Goal: Task Accomplishment & Management: Manage account settings

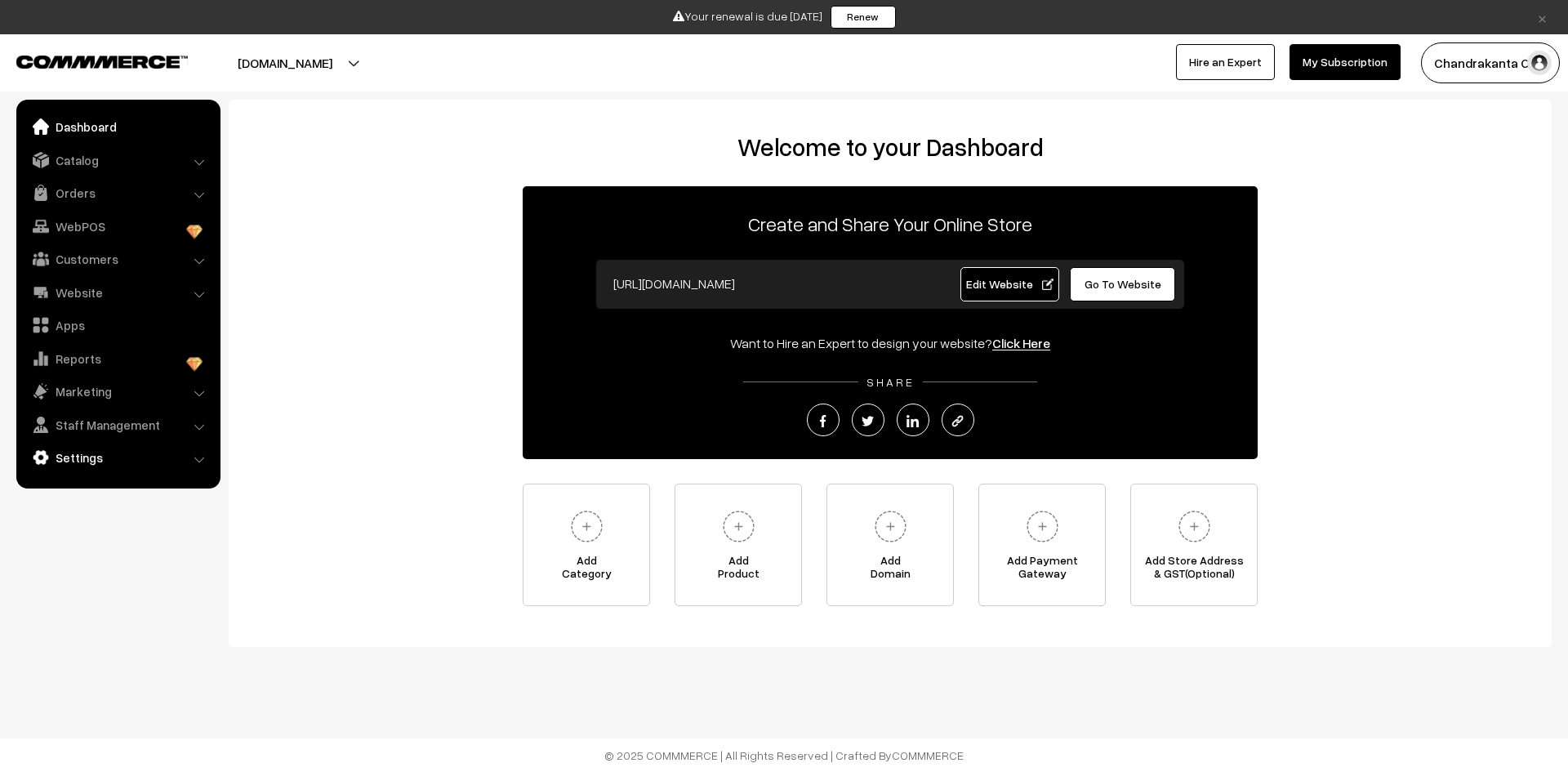
click at [163, 464] on link "Settings" at bounding box center [117, 457] width 194 height 30
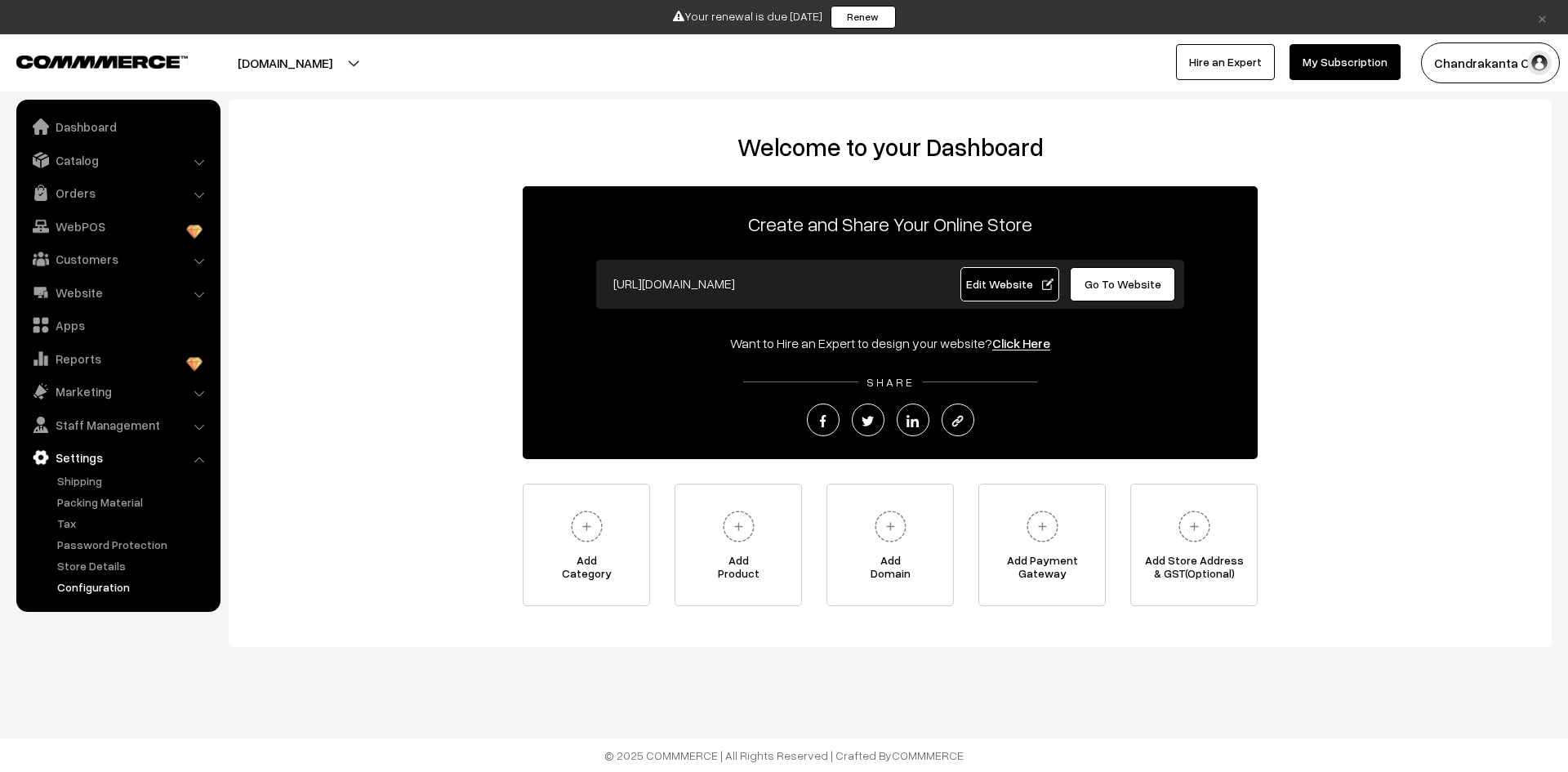
click at [118, 588] on link "Configuration" at bounding box center [134, 587] width 162 height 17
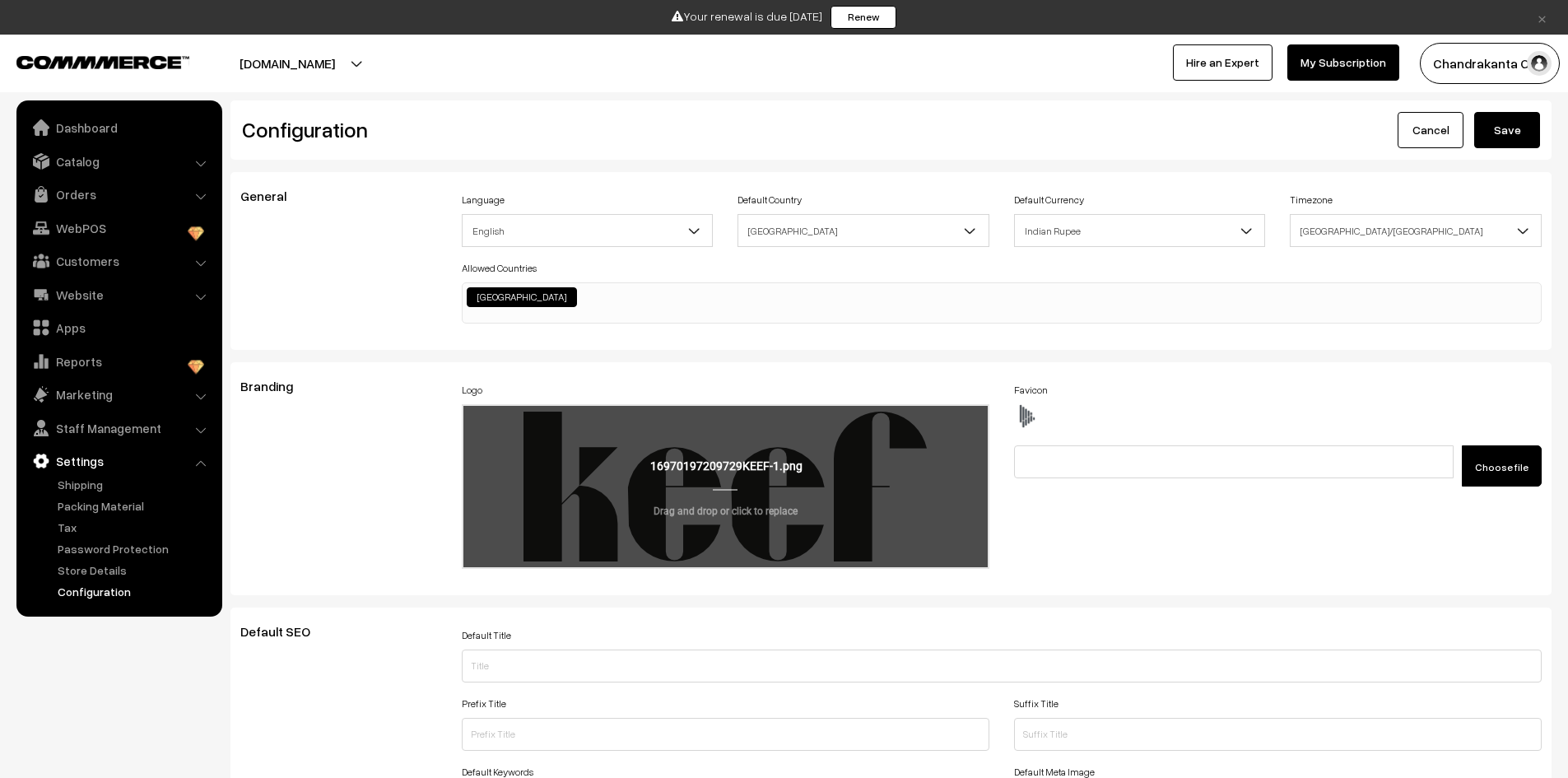
drag, startPoint x: 679, startPoint y: 484, endPoint x: 645, endPoint y: 474, distance: 35.4
click at [645, 474] on input "file" at bounding box center [725, 486] width 524 height 161
drag, startPoint x: 628, startPoint y: 479, endPoint x: 557, endPoint y: 486, distance: 71.3
click at [557, 486] on input "file" at bounding box center [725, 486] width 524 height 161
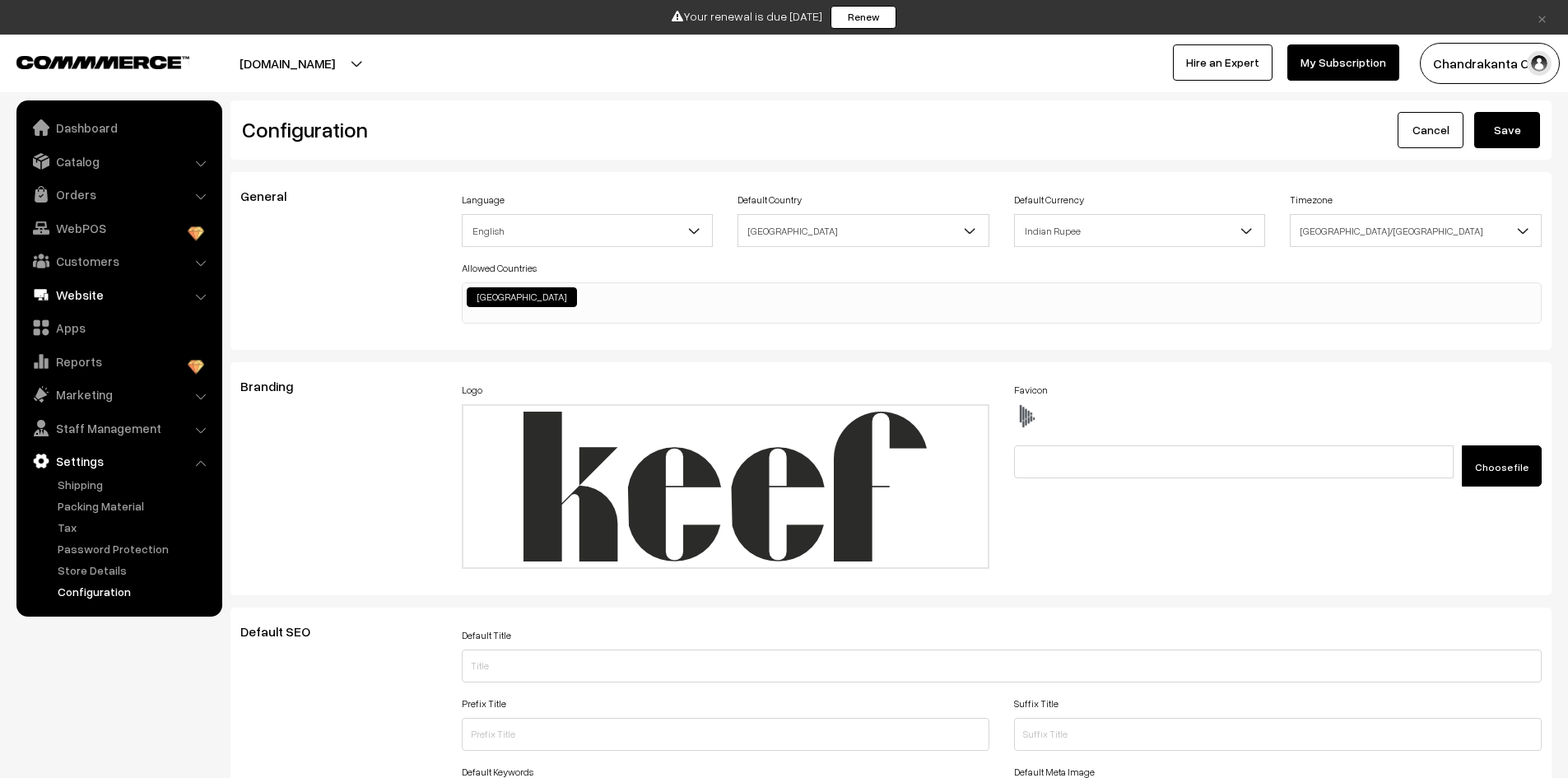
click at [141, 304] on link "Website" at bounding box center [118, 295] width 196 height 30
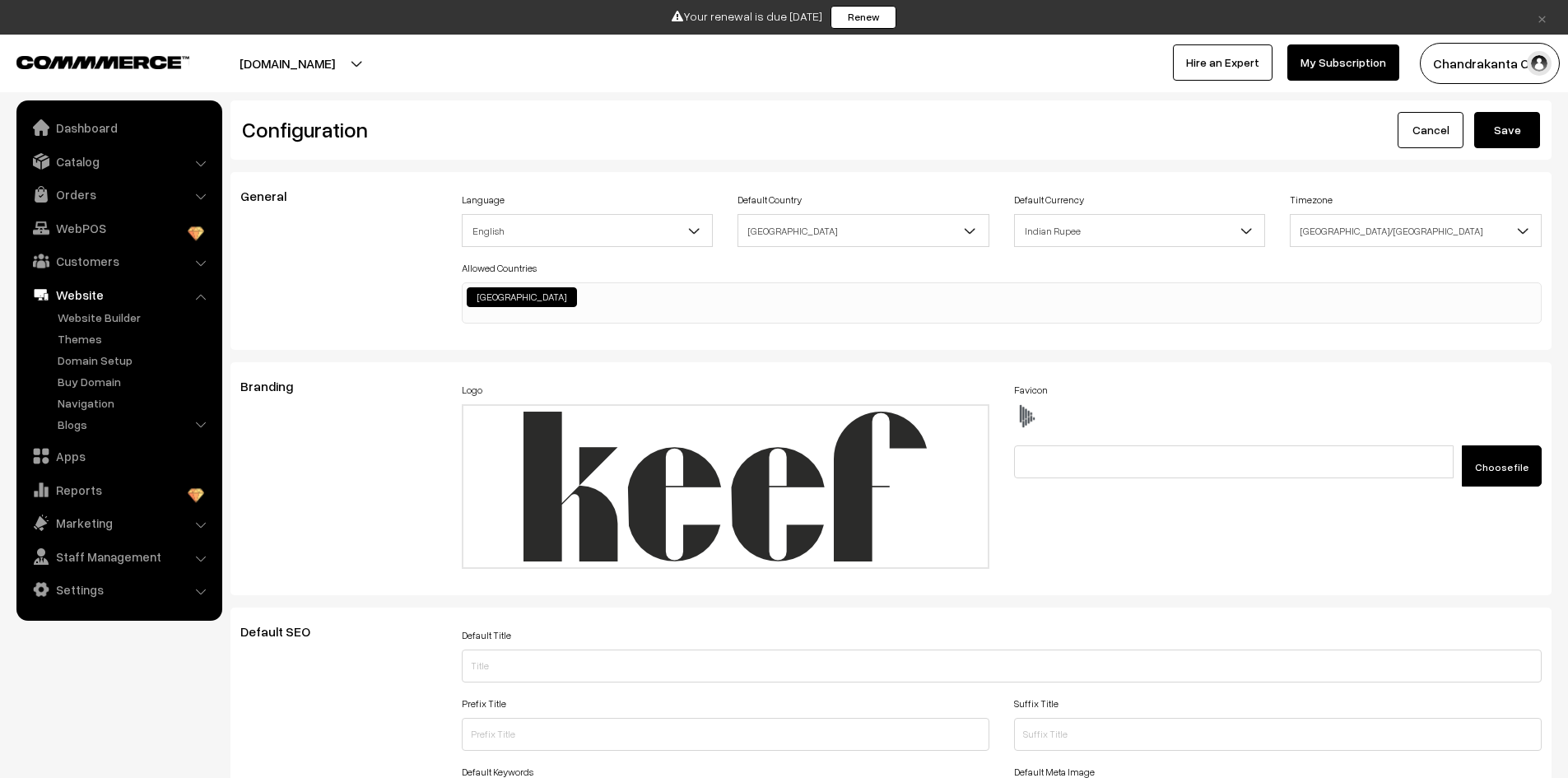
click at [150, 298] on link "Website" at bounding box center [118, 295] width 196 height 30
click at [154, 409] on link "Navigation" at bounding box center [135, 403] width 163 height 18
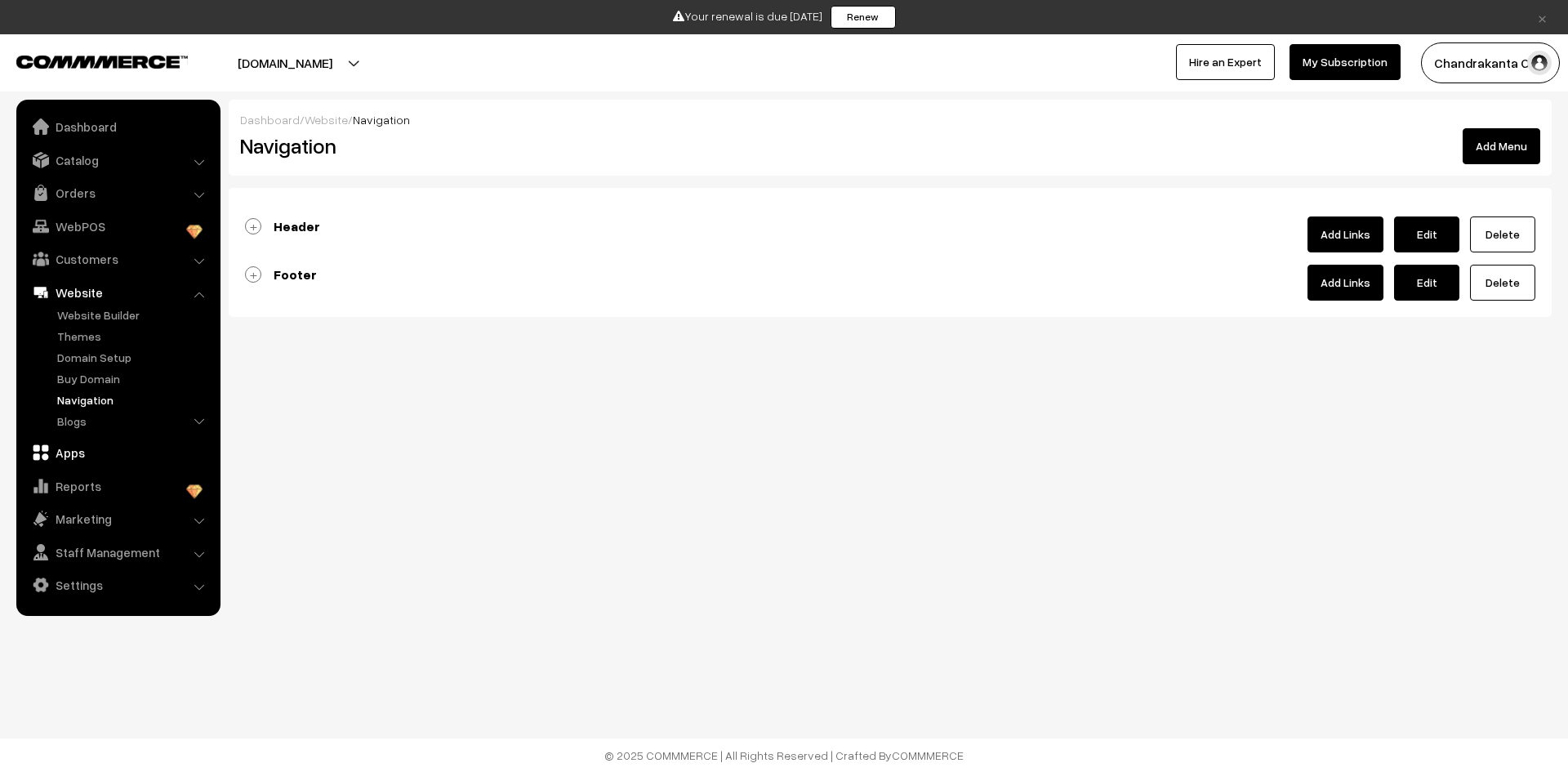
click at [157, 453] on link "Apps" at bounding box center [117, 453] width 194 height 30
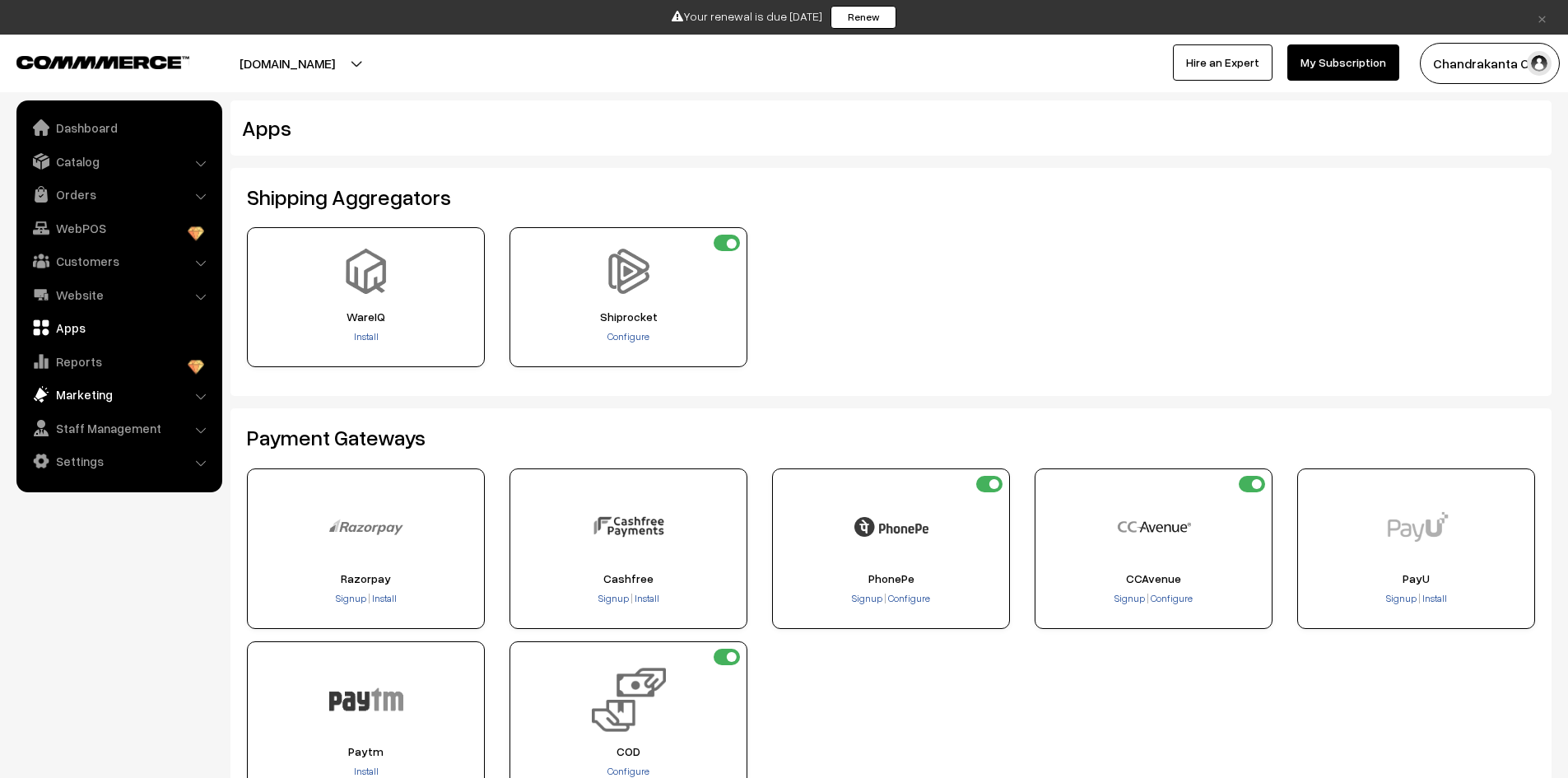
click at [162, 406] on link "Marketing" at bounding box center [118, 395] width 196 height 30
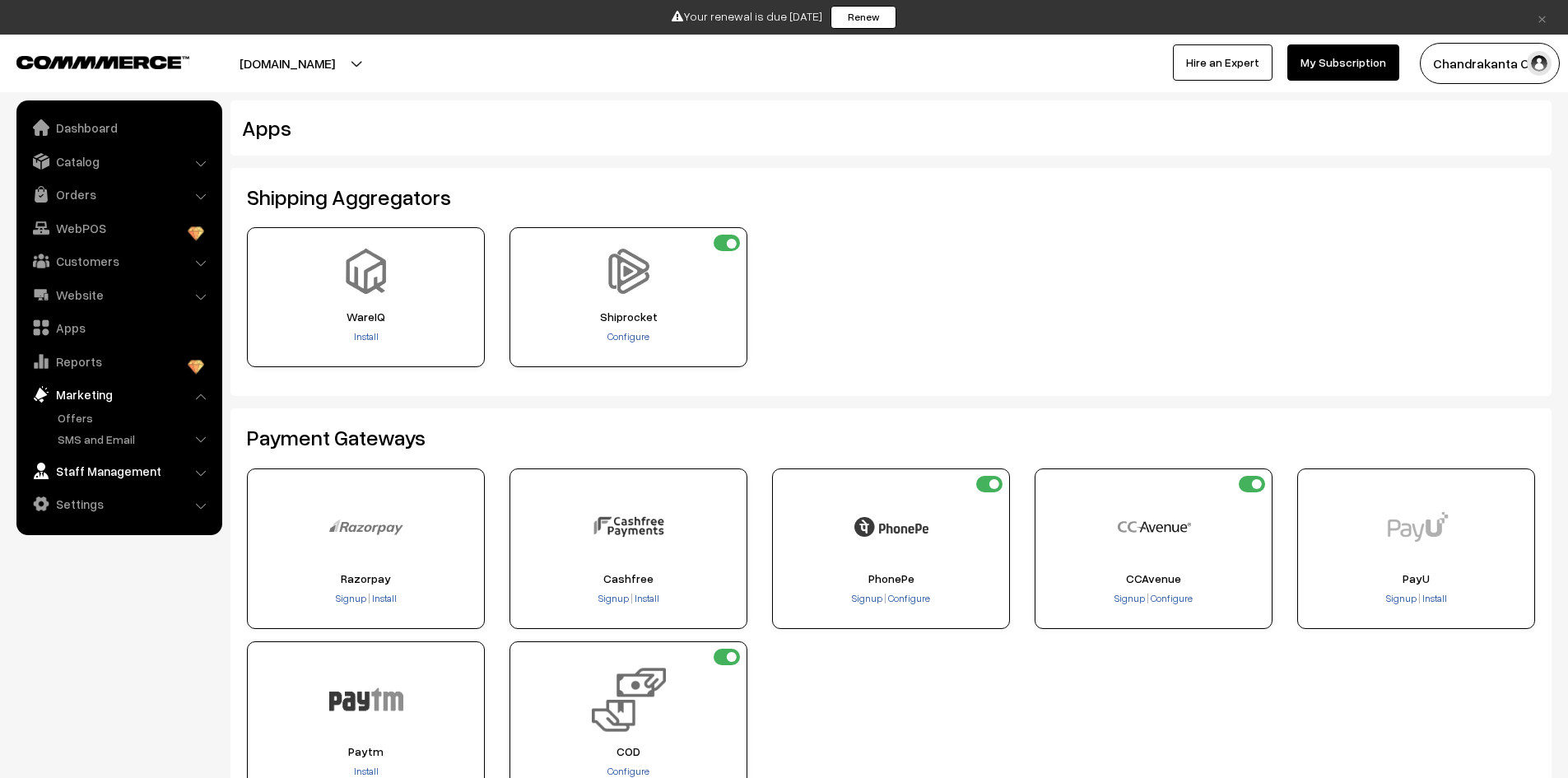
click at [170, 469] on link "Staff Management" at bounding box center [118, 471] width 196 height 30
click at [144, 496] on link "Settings" at bounding box center [118, 500] width 196 height 30
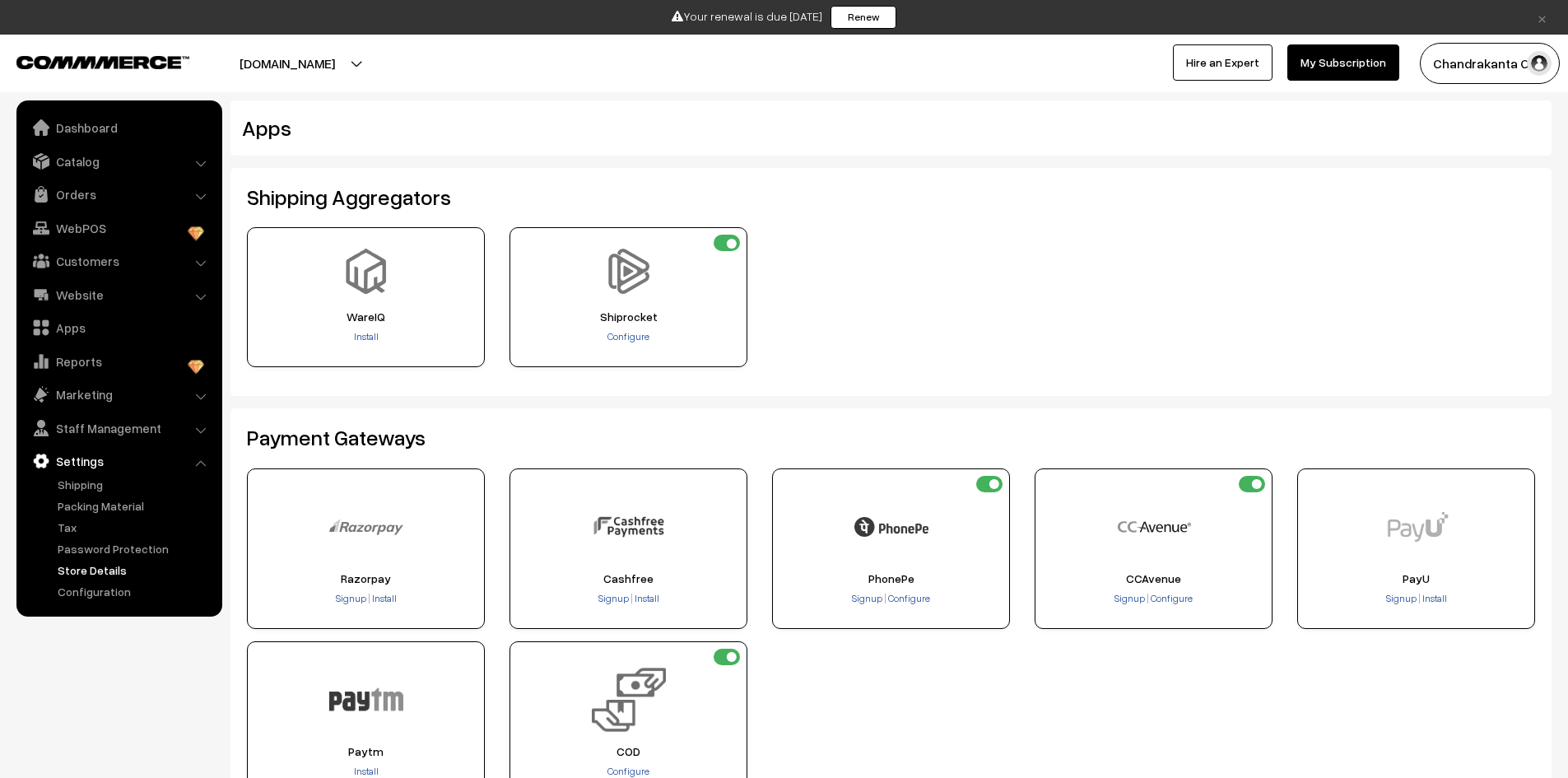
click at [93, 567] on link "Store Details" at bounding box center [135, 570] width 163 height 18
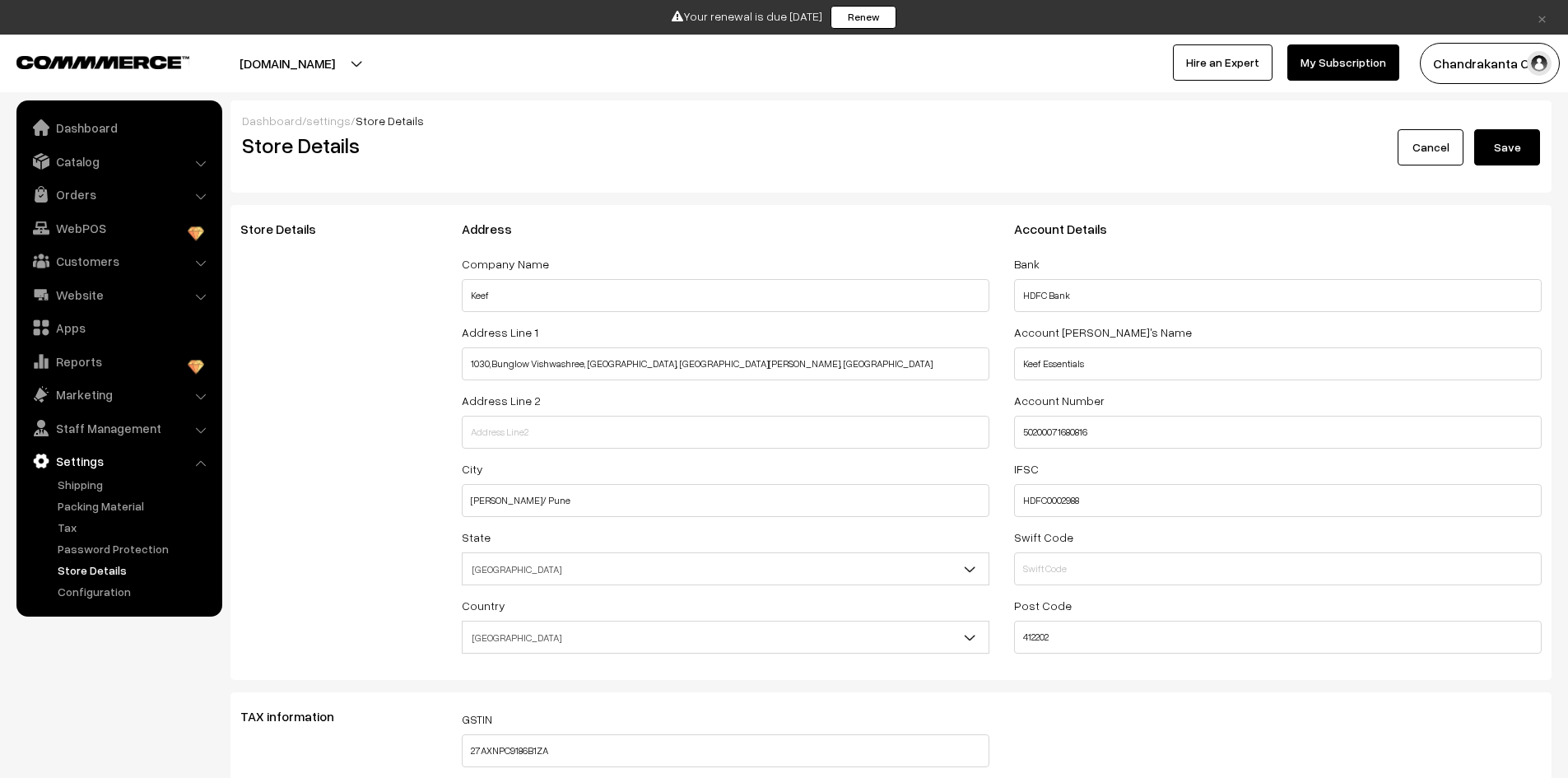
select select "99"
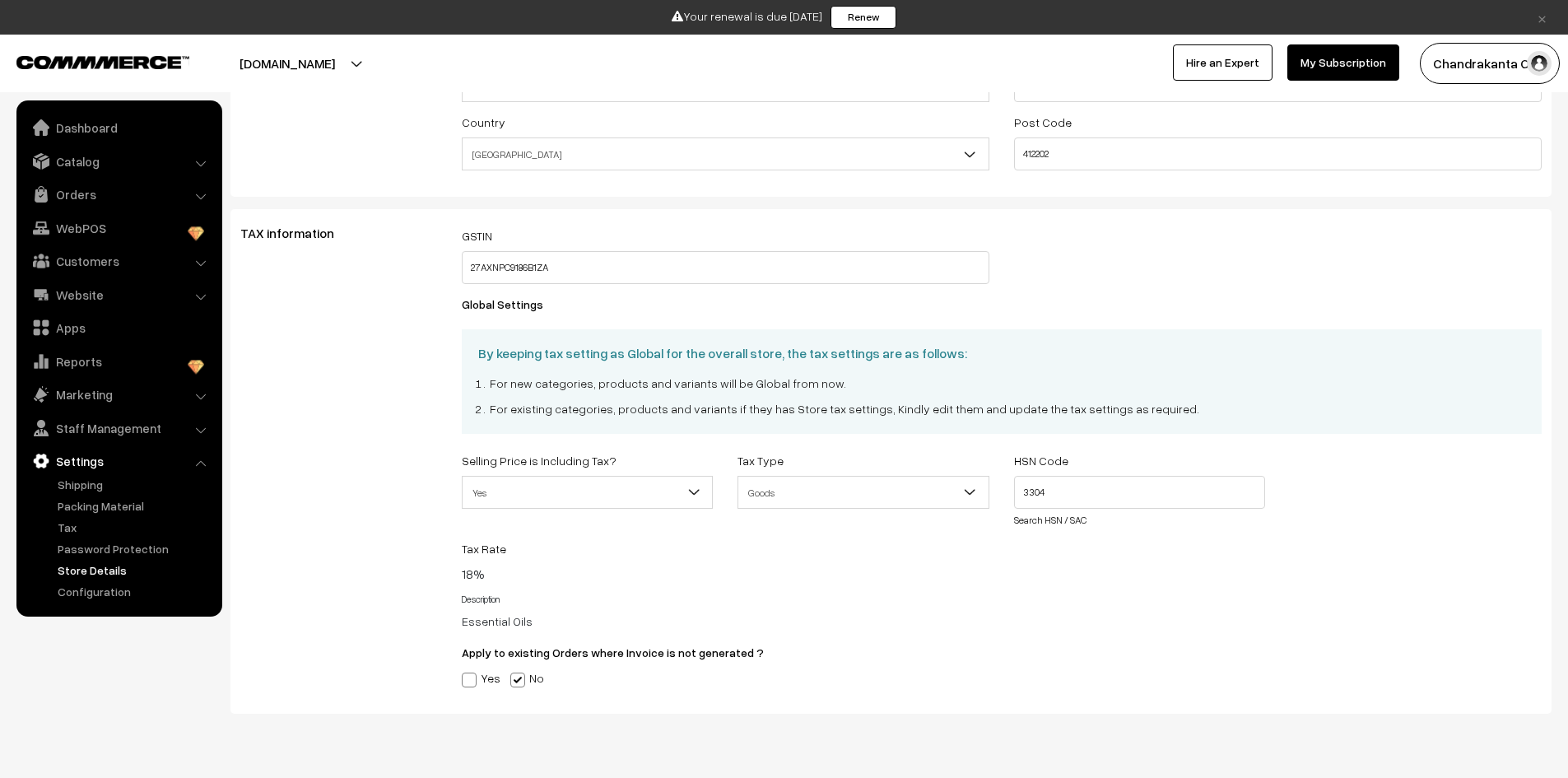
scroll to position [526, 0]
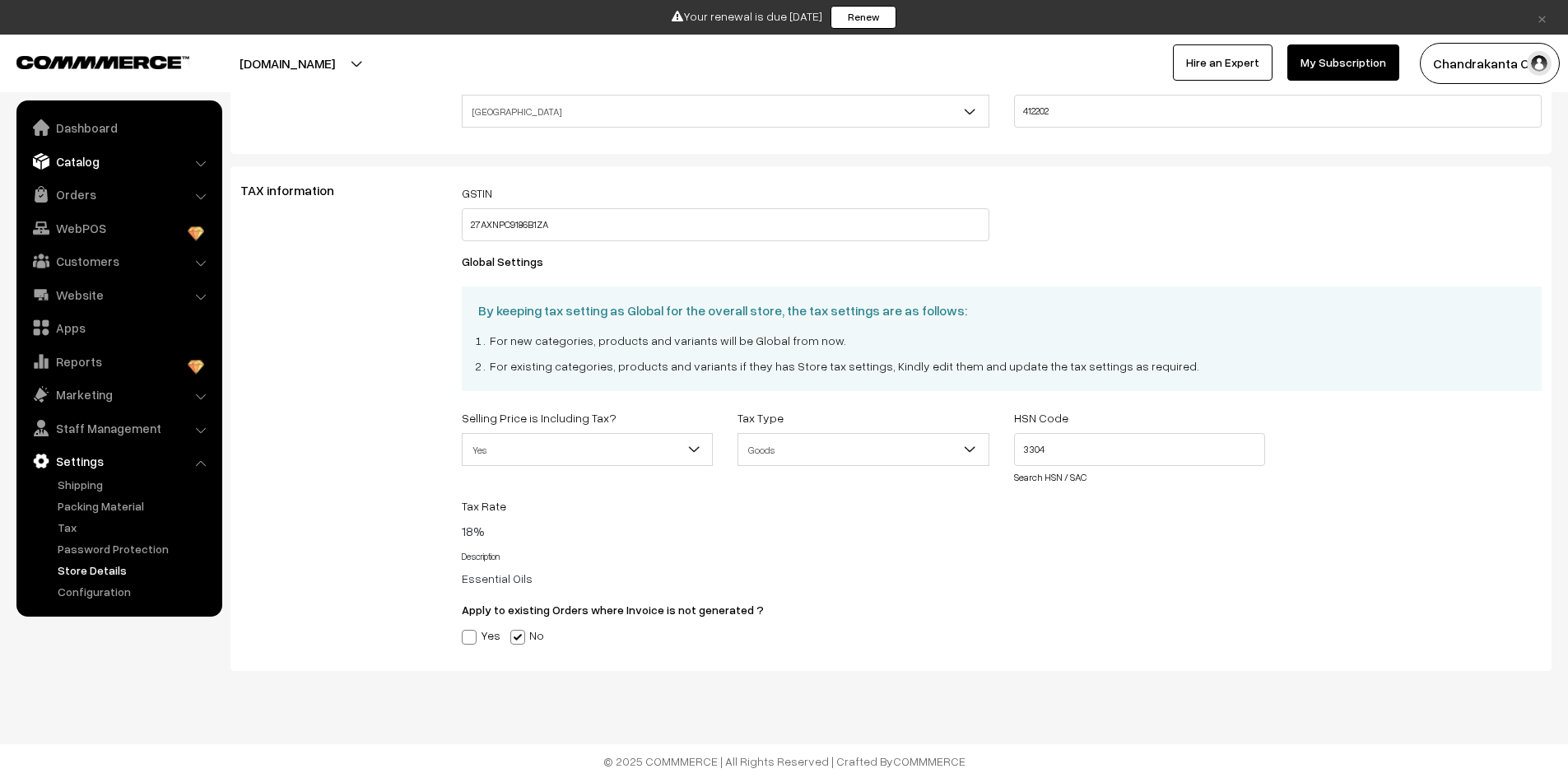
click at [115, 156] on link "Catalog" at bounding box center [118, 161] width 196 height 30
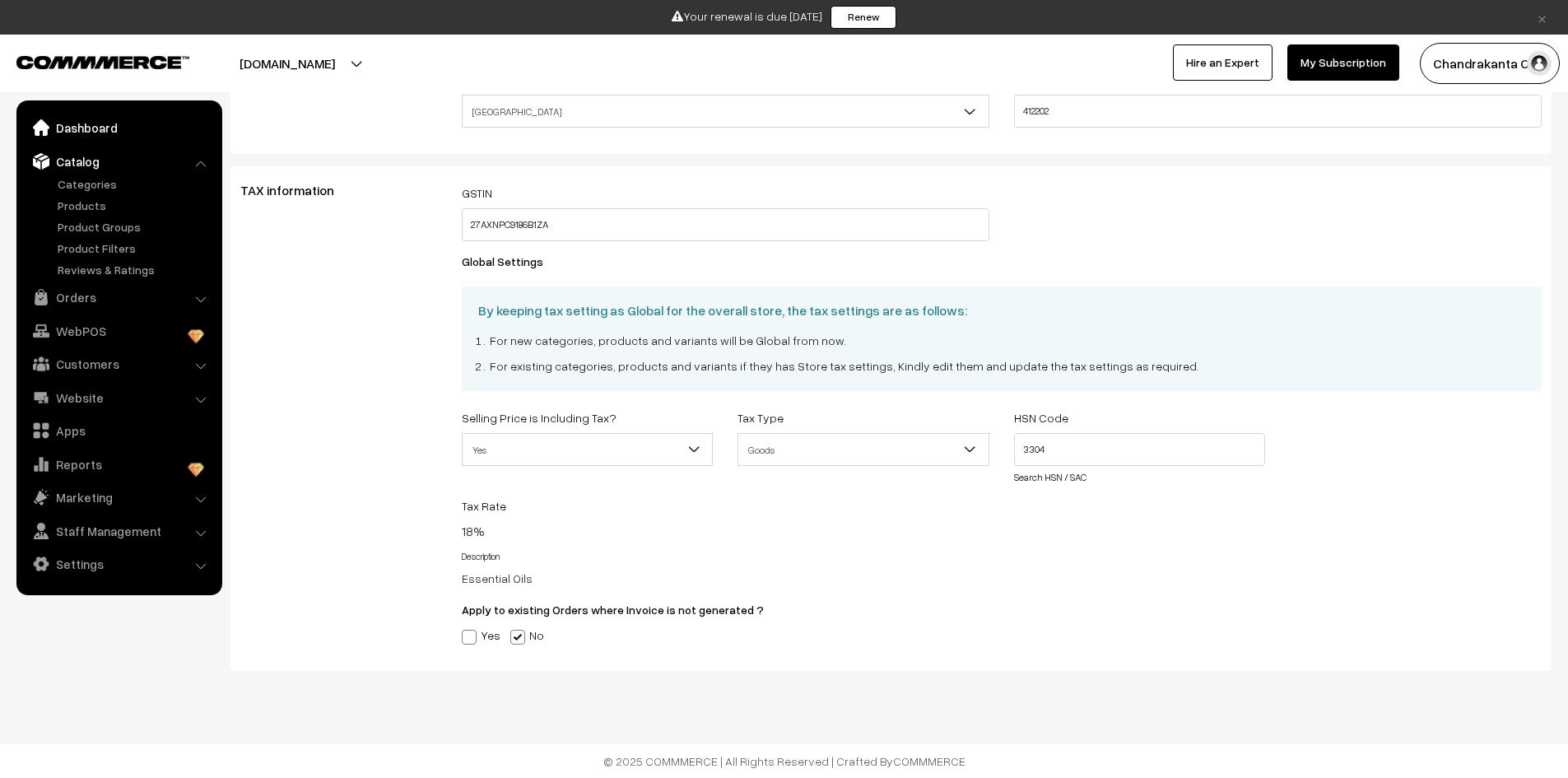
click at [129, 129] on link "Dashboard" at bounding box center [118, 128] width 196 height 30
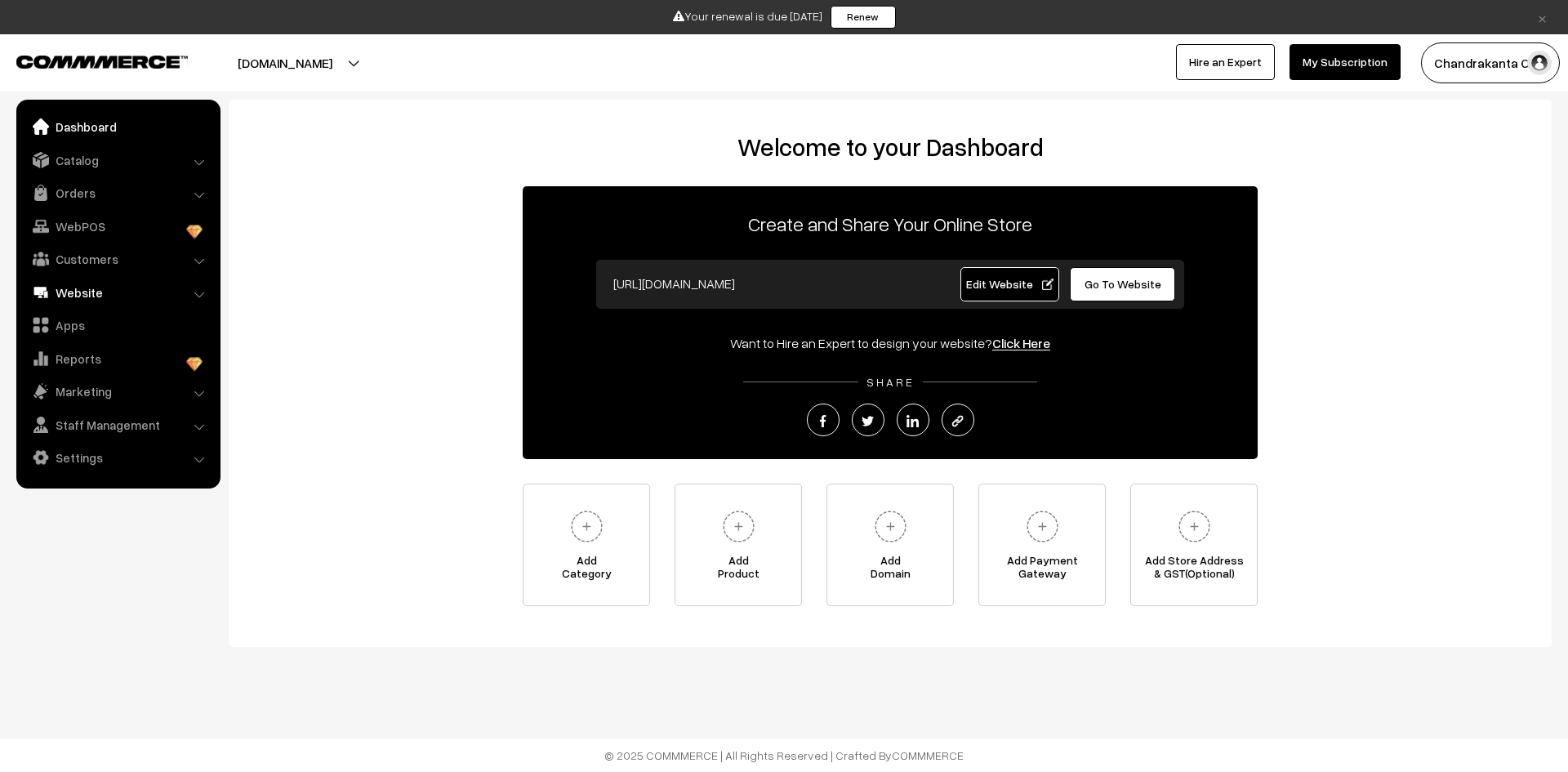
click at [148, 294] on link "Website" at bounding box center [117, 293] width 194 height 30
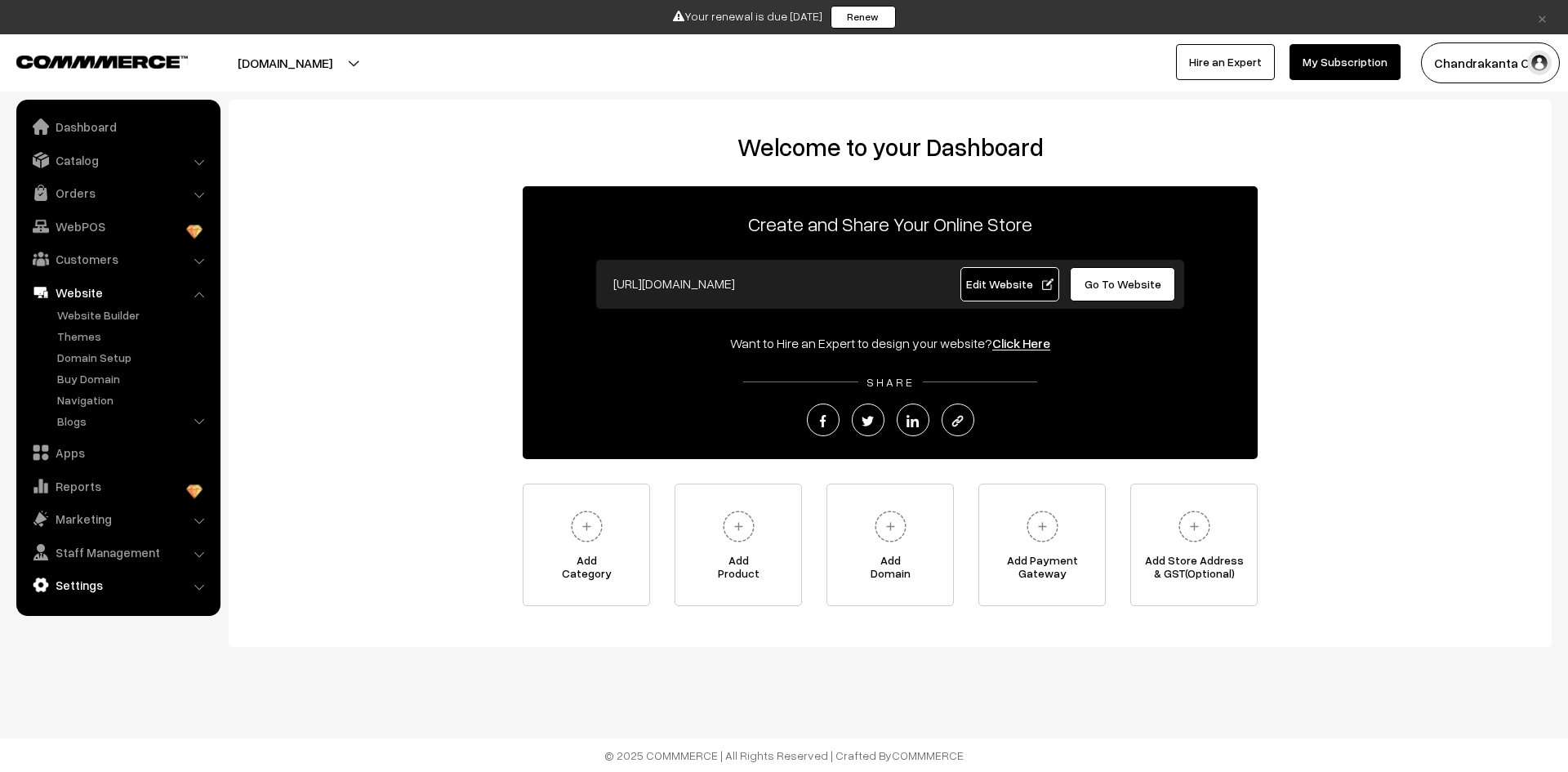
click at [85, 570] on link "Settings" at bounding box center [117, 585] width 194 height 30
